Goal: Transaction & Acquisition: Purchase product/service

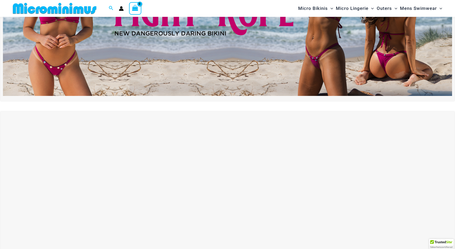
scroll to position [22, 0]
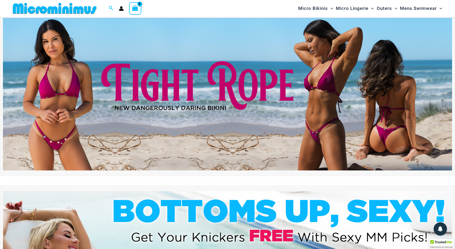
click at [195, 93] on img at bounding box center [227, 94] width 449 height 152
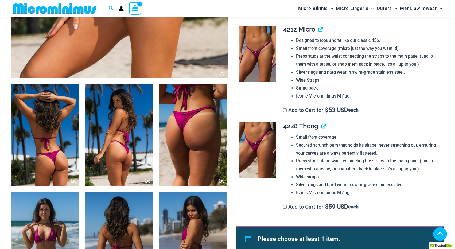
scroll to position [287, 0]
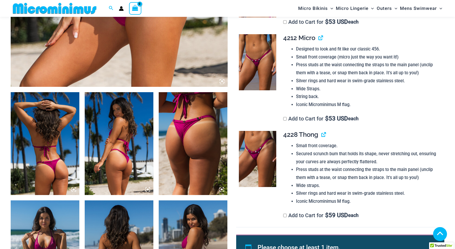
click at [257, 69] on img at bounding box center [257, 62] width 37 height 56
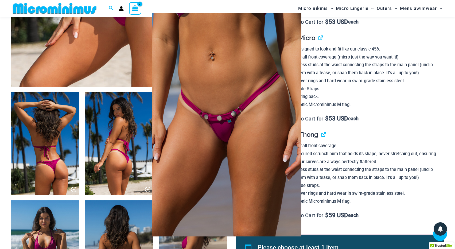
click at [264, 112] on img at bounding box center [226, 124] width 149 height 223
click at [324, 106] on div at bounding box center [227, 124] width 455 height 249
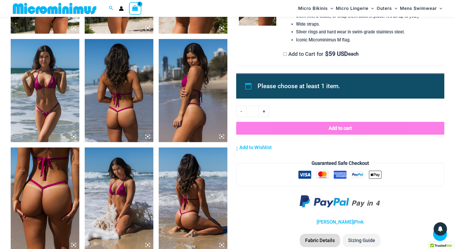
scroll to position [367, 0]
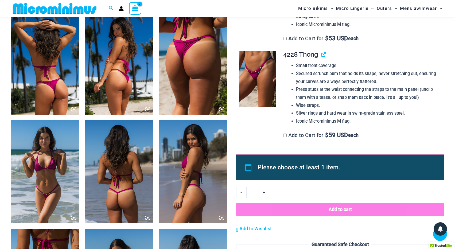
click at [270, 81] on img at bounding box center [257, 79] width 37 height 56
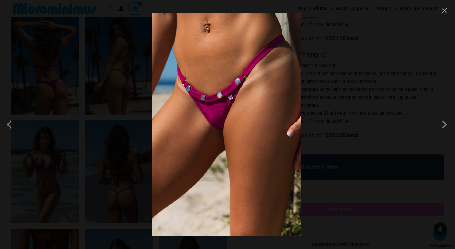
click at [260, 113] on img at bounding box center [226, 124] width 149 height 223
click at [443, 126] on span at bounding box center [444, 124] width 16 height 16
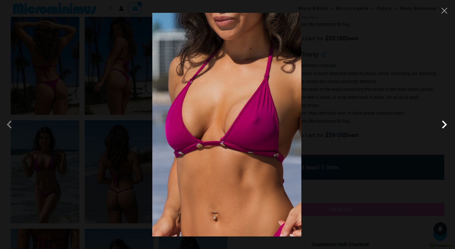
click at [443, 126] on span at bounding box center [444, 124] width 16 height 16
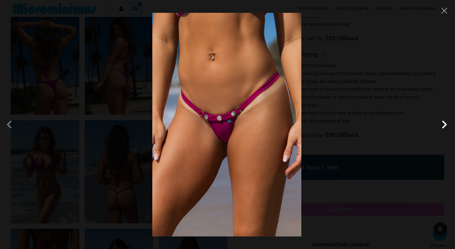
click at [443, 126] on span at bounding box center [444, 124] width 16 height 16
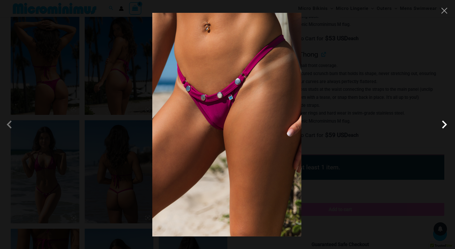
click at [443, 126] on span at bounding box center [444, 124] width 16 height 16
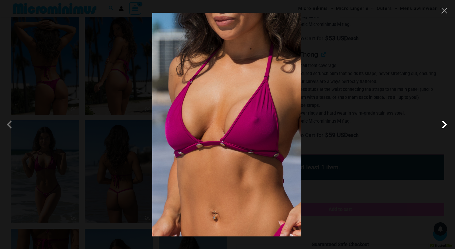
click at [443, 126] on span at bounding box center [444, 124] width 16 height 16
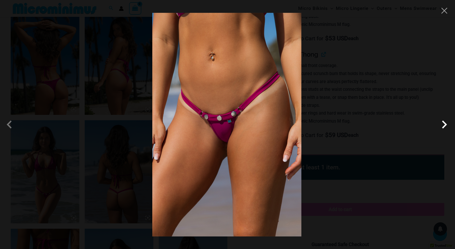
click at [443, 126] on span at bounding box center [444, 124] width 16 height 16
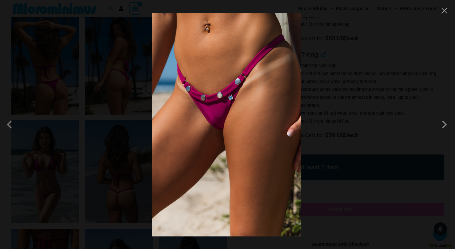
click at [369, 105] on div at bounding box center [227, 124] width 455 height 249
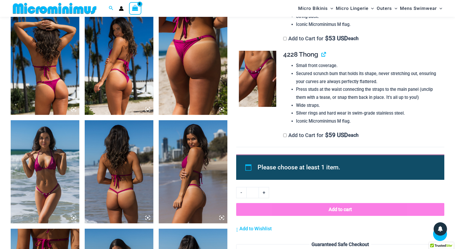
click at [54, 88] on img at bounding box center [45, 63] width 69 height 103
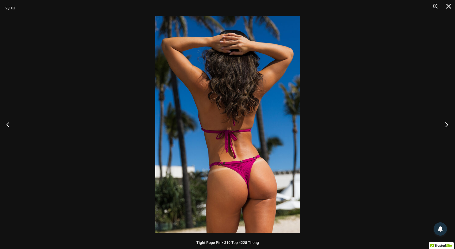
click at [448, 127] on button "Next" at bounding box center [445, 124] width 20 height 27
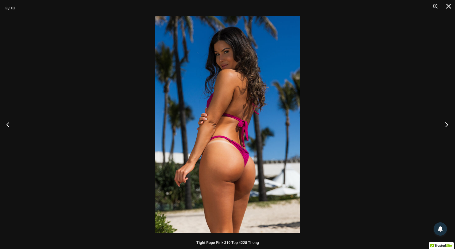
click at [448, 127] on button "Next" at bounding box center [445, 124] width 20 height 27
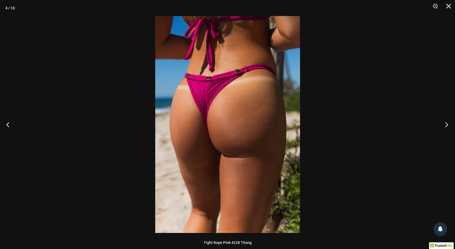
click at [448, 127] on button "Next" at bounding box center [445, 124] width 20 height 27
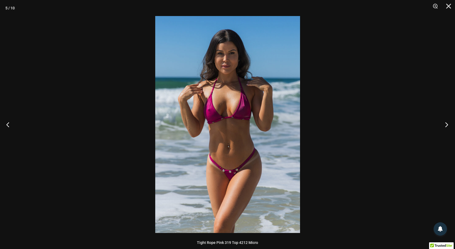
click at [448, 127] on button "Next" at bounding box center [445, 124] width 20 height 27
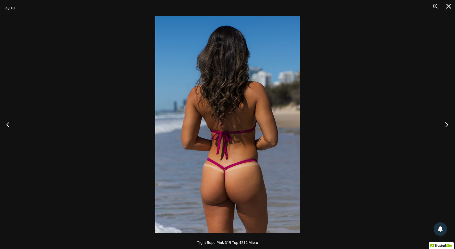
click at [448, 127] on button "Next" at bounding box center [445, 124] width 20 height 27
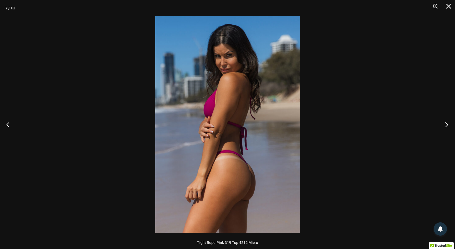
click at [448, 127] on button "Next" at bounding box center [445, 124] width 20 height 27
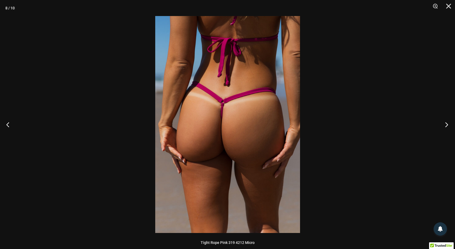
click at [448, 127] on button "Next" at bounding box center [445, 124] width 20 height 27
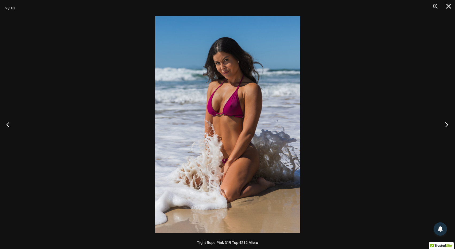
click at [448, 127] on button "Next" at bounding box center [445, 124] width 20 height 27
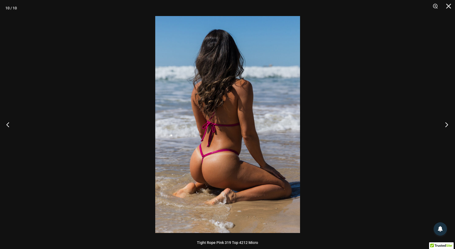
click at [448, 127] on button "Next" at bounding box center [445, 124] width 20 height 27
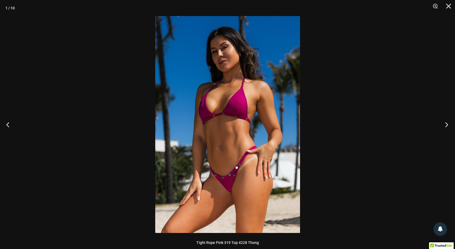
click at [448, 127] on button "Next" at bounding box center [445, 124] width 20 height 27
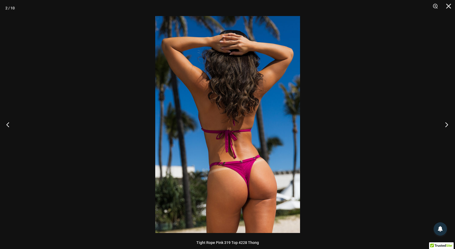
click at [448, 127] on button "Next" at bounding box center [445, 124] width 20 height 27
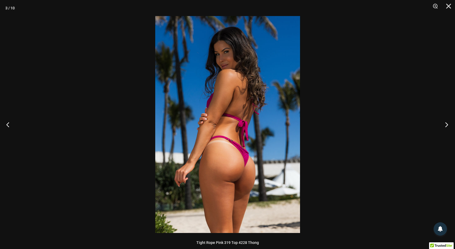
click at [448, 127] on button "Next" at bounding box center [445, 124] width 20 height 27
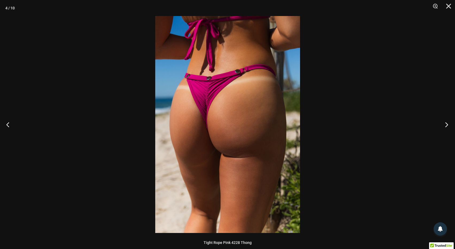
click at [448, 127] on button "Next" at bounding box center [445, 124] width 20 height 27
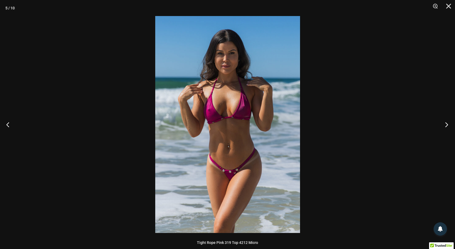
click at [448, 127] on button "Next" at bounding box center [445, 124] width 20 height 27
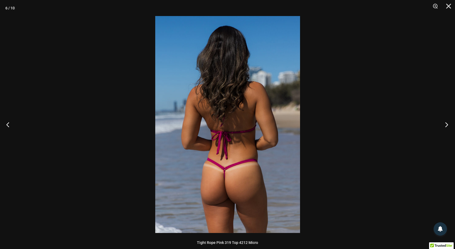
click at [448, 127] on button "Next" at bounding box center [445, 124] width 20 height 27
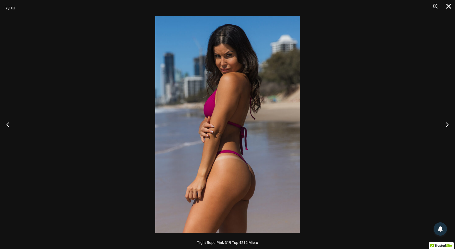
click at [447, 8] on button "Close" at bounding box center [446, 8] width 13 height 16
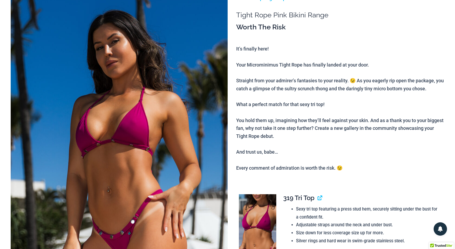
scroll to position [0, 0]
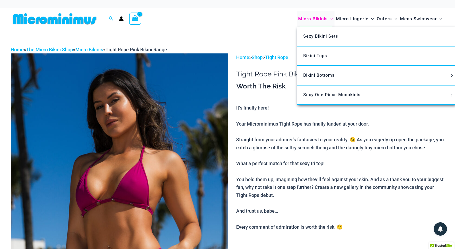
click at [315, 21] on span "Micro Bikinis" at bounding box center [313, 19] width 30 height 14
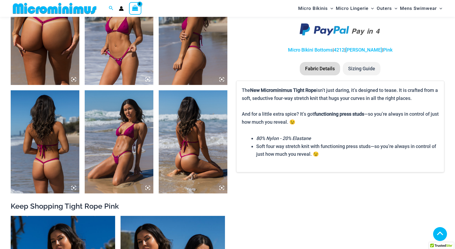
scroll to position [397, 0]
click at [136, 143] on img at bounding box center [119, 142] width 69 height 103
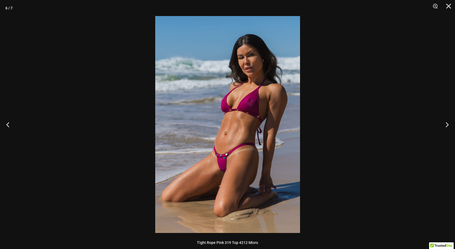
click at [224, 156] on img at bounding box center [227, 124] width 145 height 217
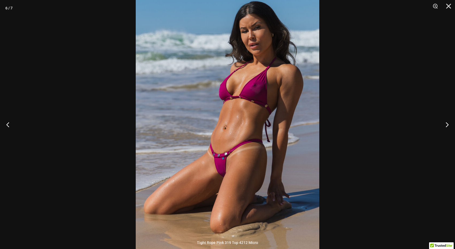
click at [231, 158] on img at bounding box center [227, 115] width 183 height 275
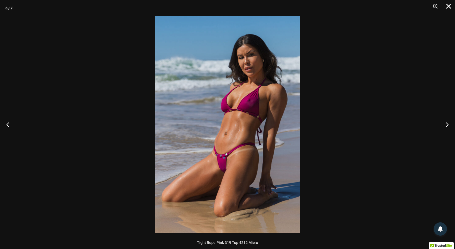
click at [446, 8] on button "Close" at bounding box center [446, 8] width 13 height 16
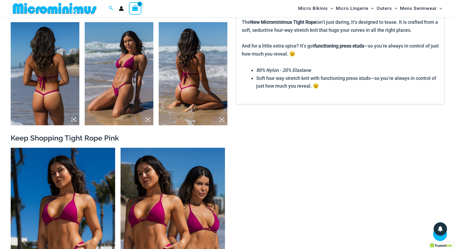
scroll to position [530, 0]
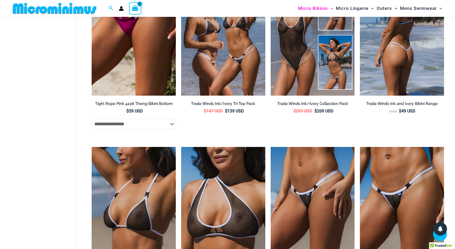
scroll to position [453, 0]
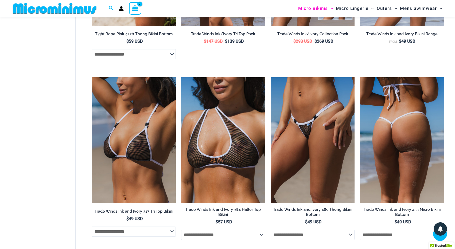
click at [408, 139] on img at bounding box center [402, 140] width 84 height 126
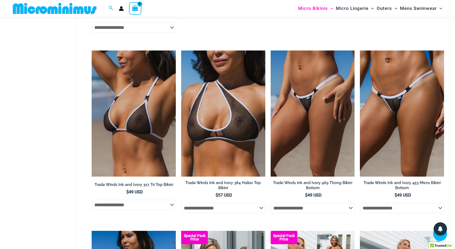
scroll to position [666, 0]
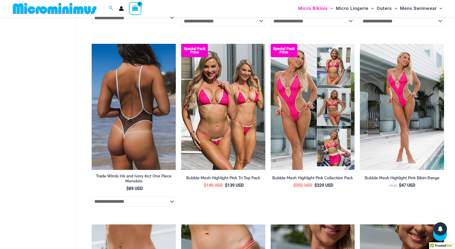
click at [139, 109] on img at bounding box center [134, 107] width 84 height 126
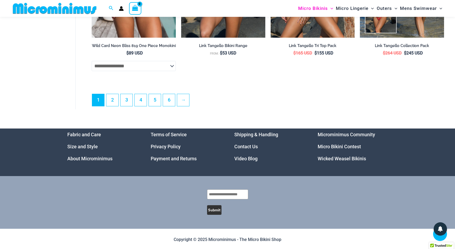
scroll to position [1526, 0]
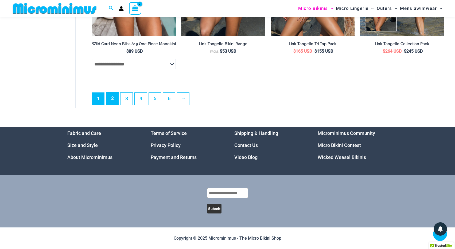
click at [113, 98] on link "2" at bounding box center [112, 98] width 12 height 13
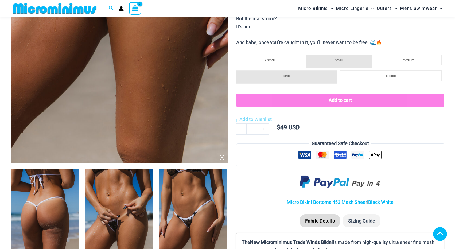
scroll to position [317, 0]
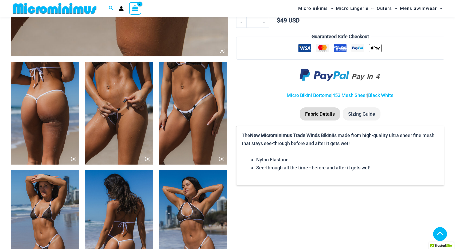
click at [53, 107] on img at bounding box center [45, 113] width 69 height 103
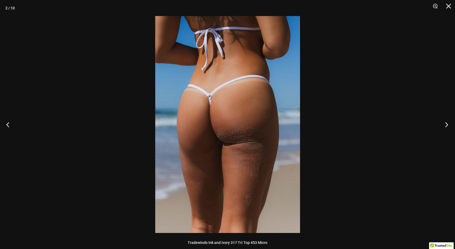
click at [449, 121] on button "Next" at bounding box center [445, 124] width 20 height 27
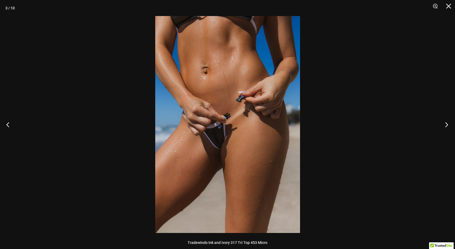
click at [446, 122] on button "Next" at bounding box center [445, 124] width 20 height 27
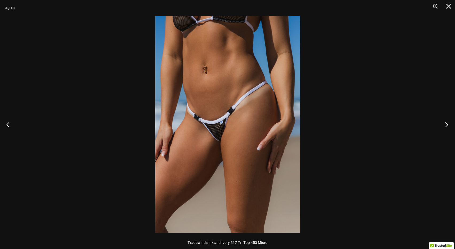
click at [446, 122] on button "Next" at bounding box center [445, 124] width 20 height 27
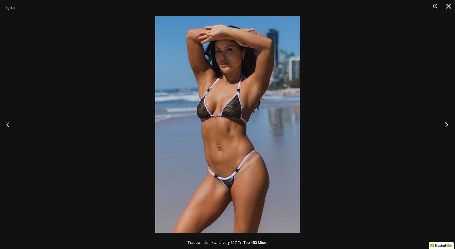
click at [446, 122] on button "Next" at bounding box center [445, 124] width 20 height 27
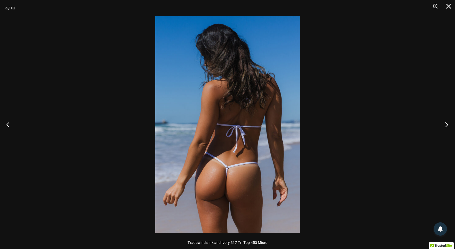
click at [446, 122] on button "Next" at bounding box center [445, 124] width 20 height 27
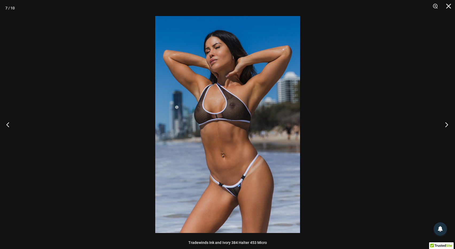
click at [446, 122] on button "Next" at bounding box center [445, 124] width 20 height 27
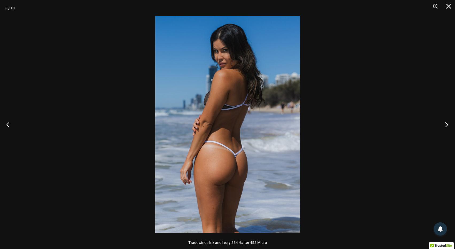
click at [446, 122] on button "Next" at bounding box center [445, 124] width 20 height 27
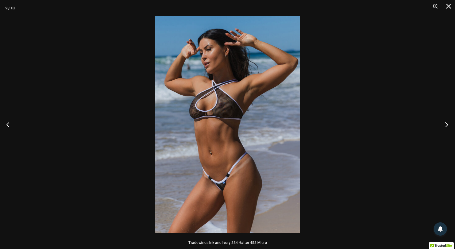
click at [446, 122] on button "Next" at bounding box center [445, 124] width 20 height 27
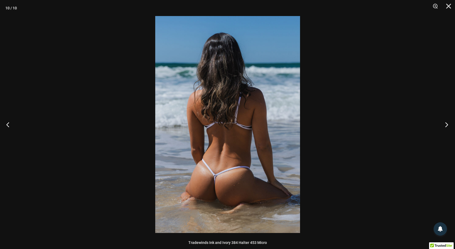
click at [446, 122] on button "Next" at bounding box center [445, 124] width 20 height 27
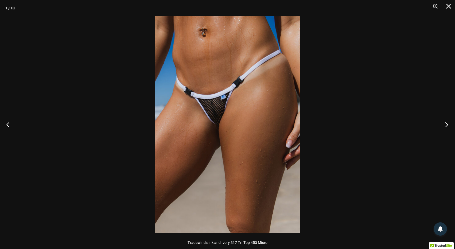
click at [446, 122] on button "Next" at bounding box center [445, 124] width 20 height 27
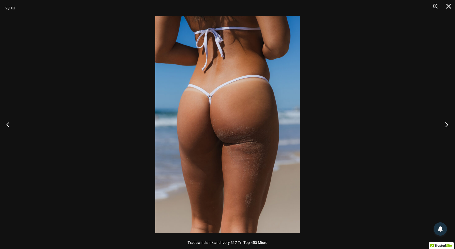
click at [446, 122] on button "Next" at bounding box center [445, 124] width 20 height 27
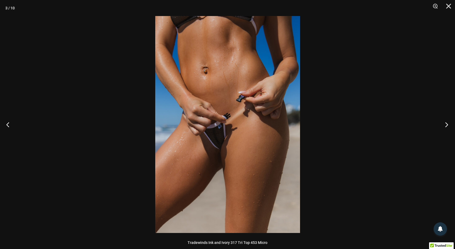
click at [446, 122] on button "Next" at bounding box center [445, 124] width 20 height 27
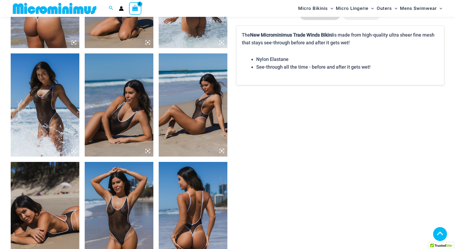
scroll to position [502, 0]
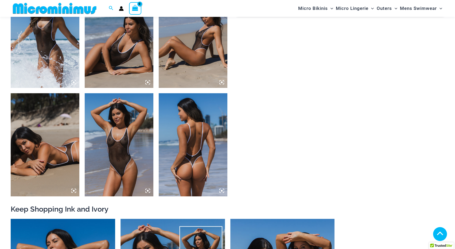
click at [130, 151] on img at bounding box center [119, 144] width 69 height 103
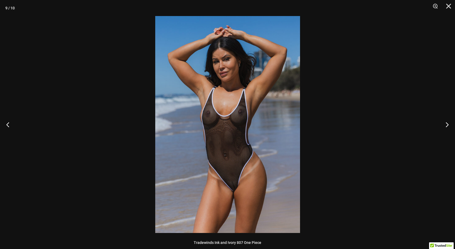
click at [237, 171] on img at bounding box center [227, 124] width 145 height 217
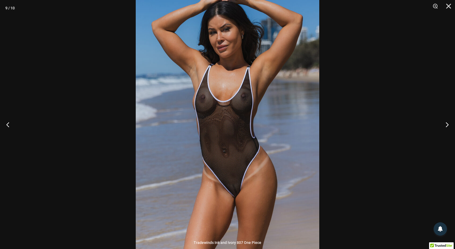
click at [234, 160] on img at bounding box center [227, 112] width 183 height 275
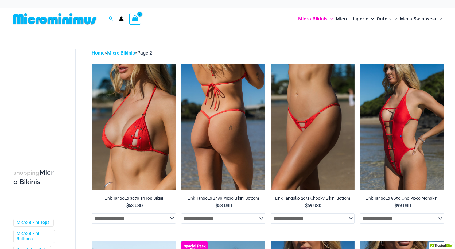
click at [236, 129] on img at bounding box center [223, 127] width 84 height 126
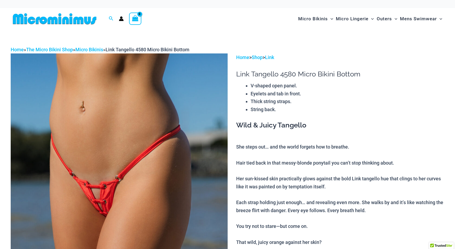
click at [100, 192] on img at bounding box center [119, 215] width 217 height 325
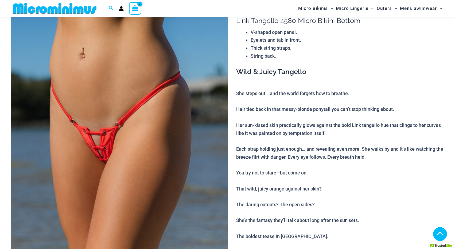
scroll to position [155, 0]
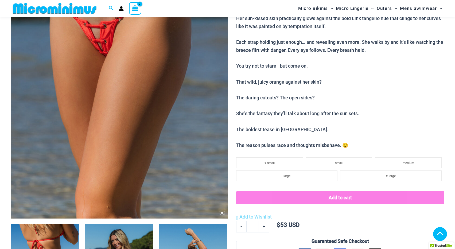
click at [220, 211] on icon at bounding box center [220, 211] width 1 height 1
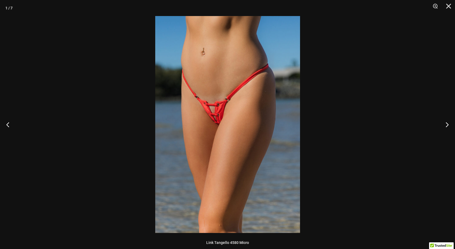
click at [215, 117] on img at bounding box center [227, 124] width 145 height 217
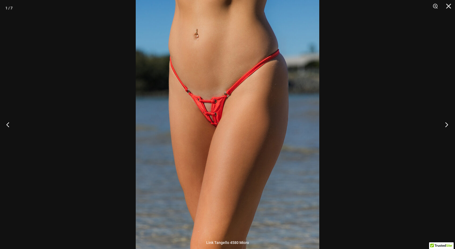
click at [445, 124] on button "Next" at bounding box center [445, 124] width 20 height 27
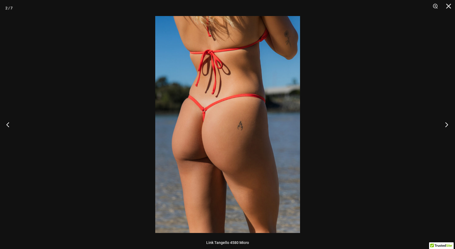
click at [445, 124] on button "Next" at bounding box center [445, 124] width 20 height 27
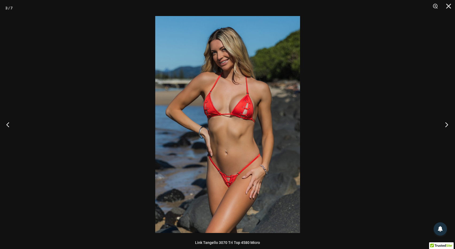
click at [445, 123] on button "Next" at bounding box center [445, 124] width 20 height 27
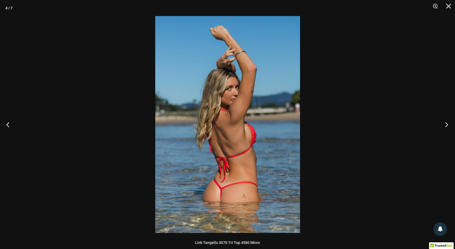
click at [445, 123] on button "Next" at bounding box center [445, 124] width 20 height 27
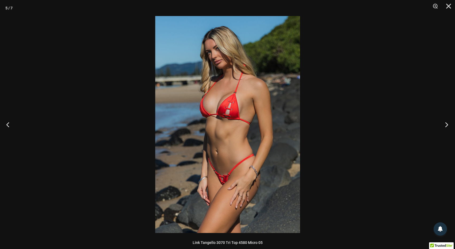
click at [445, 123] on button "Next" at bounding box center [445, 124] width 20 height 27
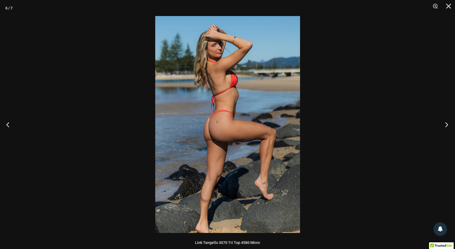
click at [445, 123] on button "Next" at bounding box center [445, 124] width 20 height 27
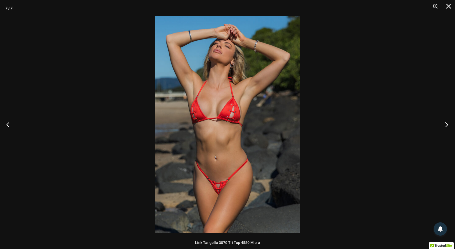
click at [445, 123] on button "Next" at bounding box center [445, 124] width 20 height 27
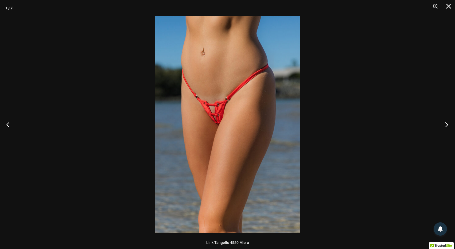
click at [445, 123] on button "Next" at bounding box center [445, 124] width 20 height 27
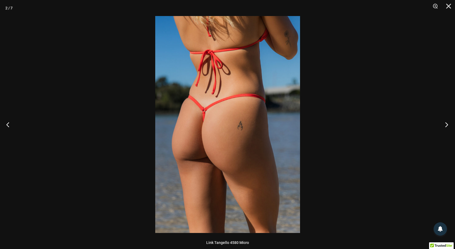
click at [445, 123] on button "Next" at bounding box center [445, 124] width 20 height 27
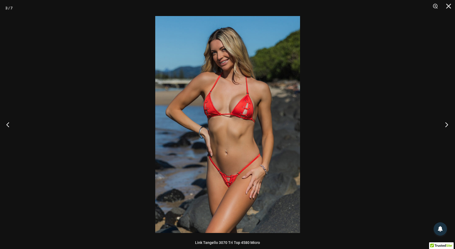
click at [445, 123] on button "Next" at bounding box center [445, 124] width 20 height 27
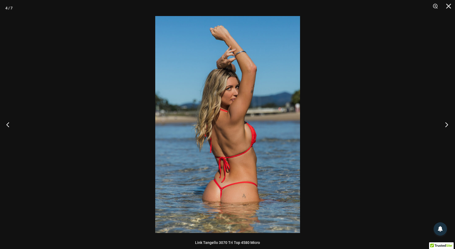
click at [445, 123] on button "Next" at bounding box center [445, 124] width 20 height 27
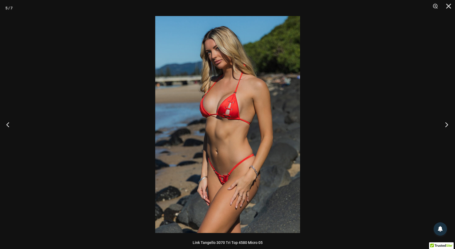
click at [445, 123] on button "Next" at bounding box center [445, 124] width 20 height 27
